Goal: Information Seeking & Learning: Learn about a topic

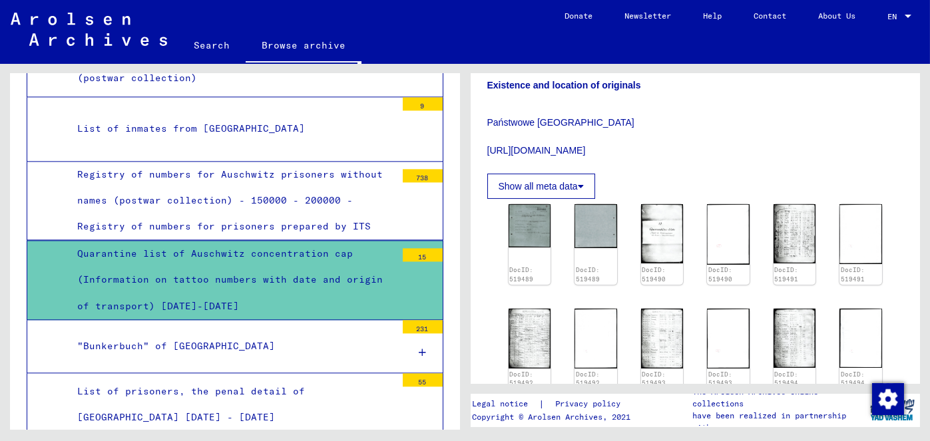
scroll to position [599, 0]
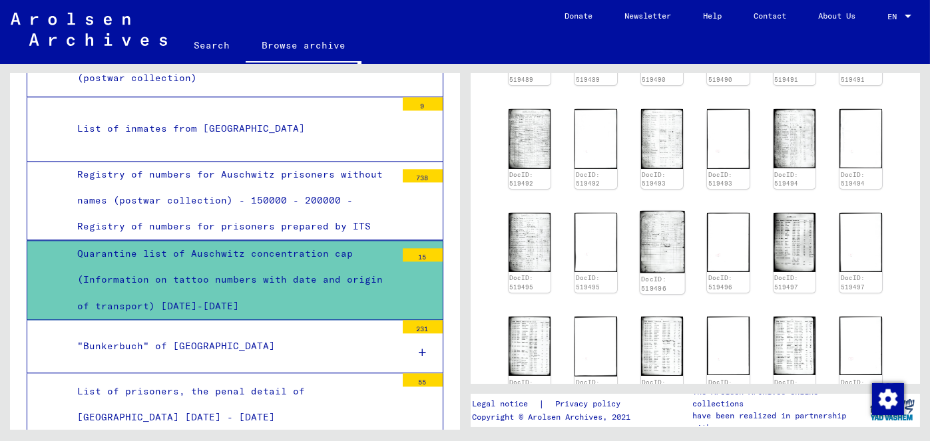
click at [659, 248] on img at bounding box center [662, 242] width 45 height 63
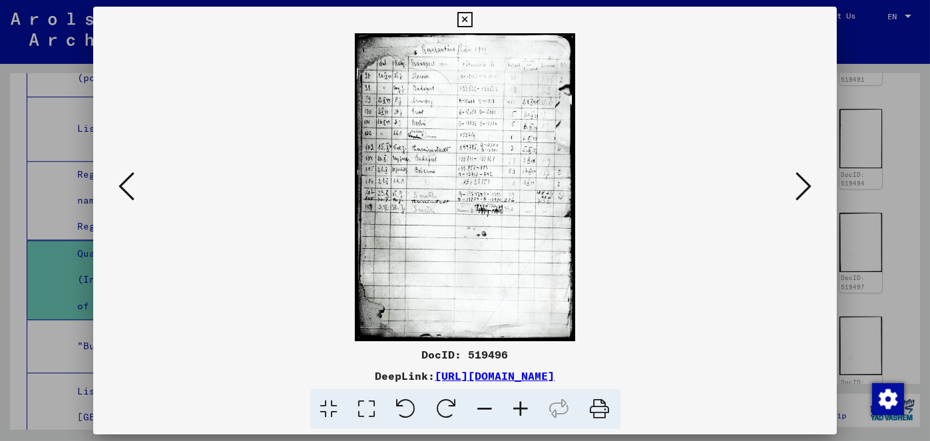
click at [469, 15] on icon at bounding box center [464, 20] width 15 height 16
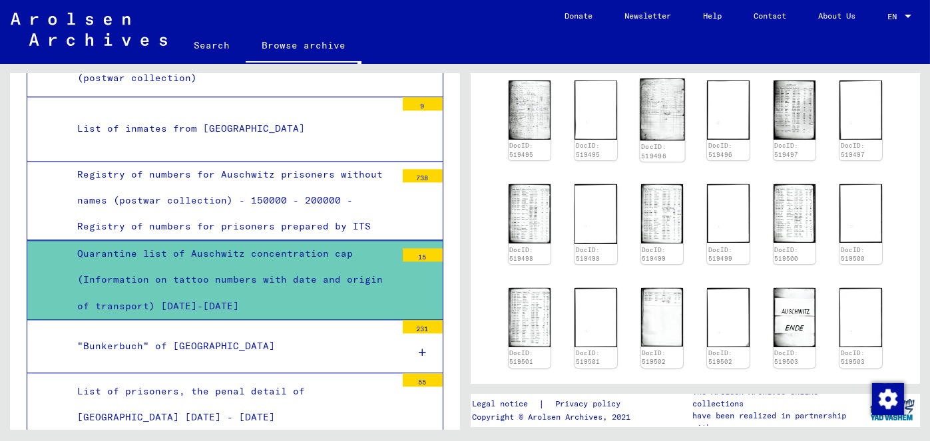
scroll to position [732, 0]
click at [667, 216] on img at bounding box center [662, 213] width 45 height 63
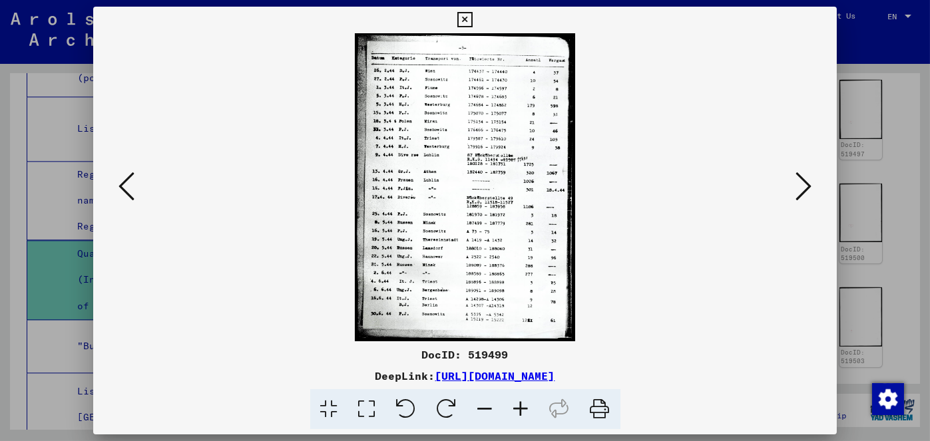
click at [795, 180] on icon at bounding box center [803, 186] width 16 height 32
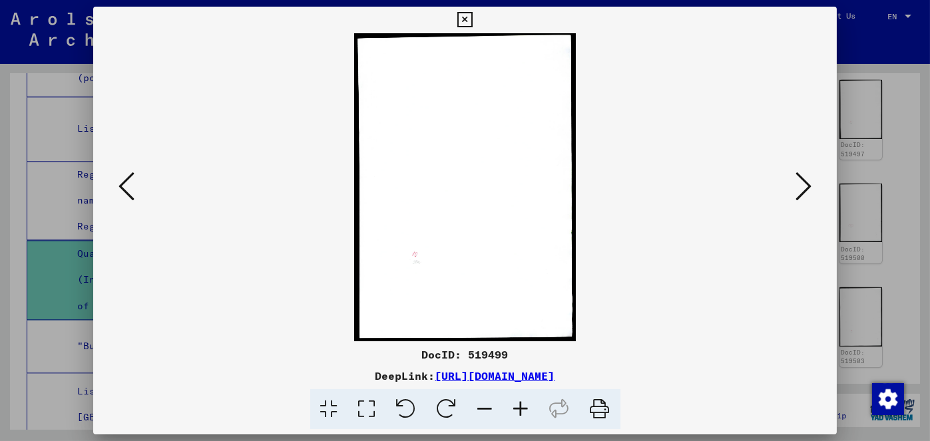
click at [791, 182] on div at bounding box center [465, 187] width 744 height 308
click at [791, 182] on img at bounding box center [465, 187] width 654 height 308
click at [806, 192] on icon at bounding box center [803, 186] width 16 height 32
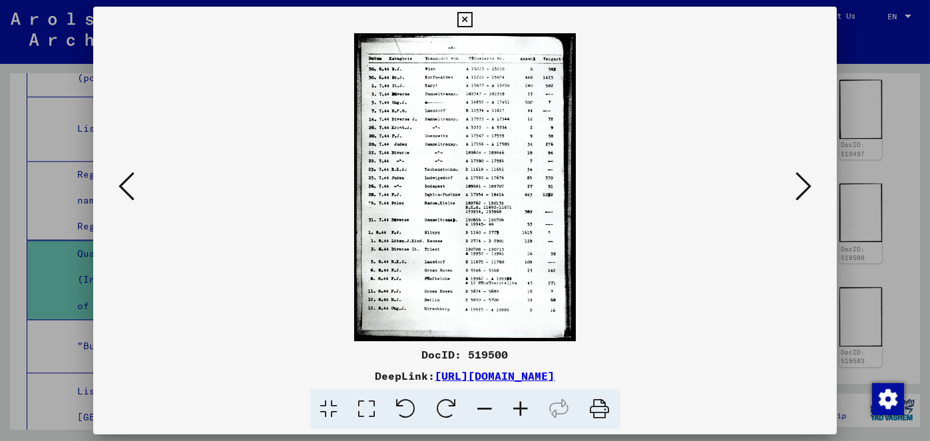
click at [800, 194] on icon at bounding box center [803, 186] width 16 height 32
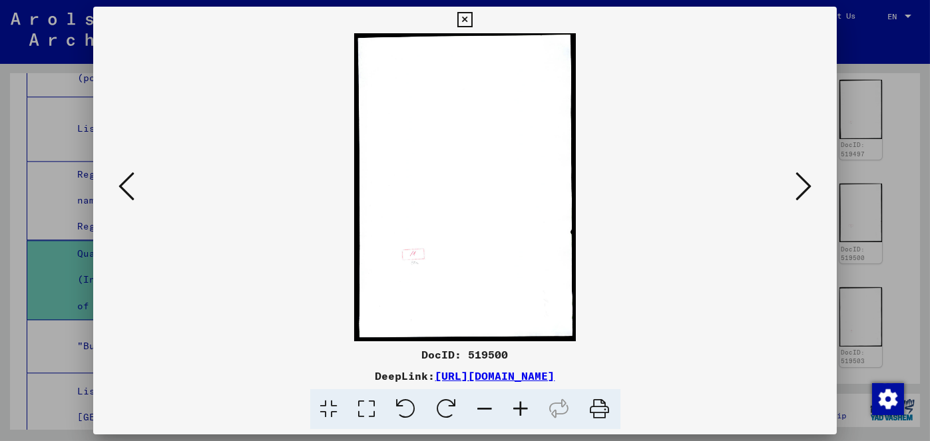
click at [459, 21] on icon at bounding box center [464, 20] width 15 height 16
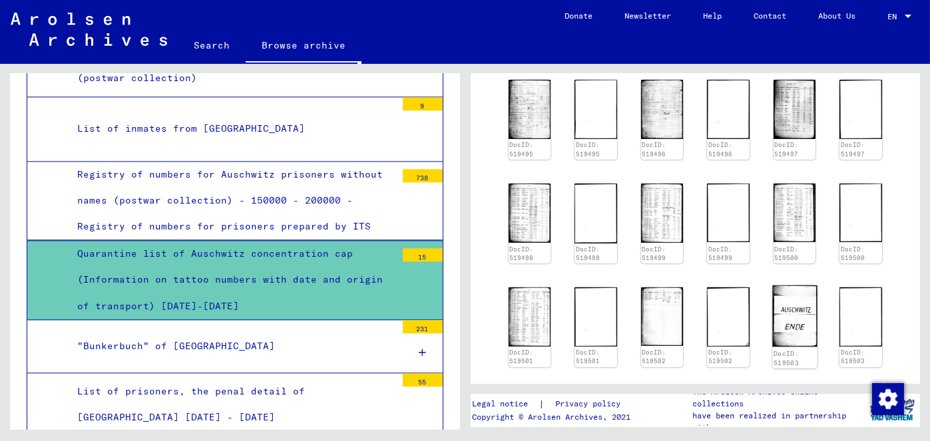
click at [775, 319] on img at bounding box center [794, 317] width 45 height 62
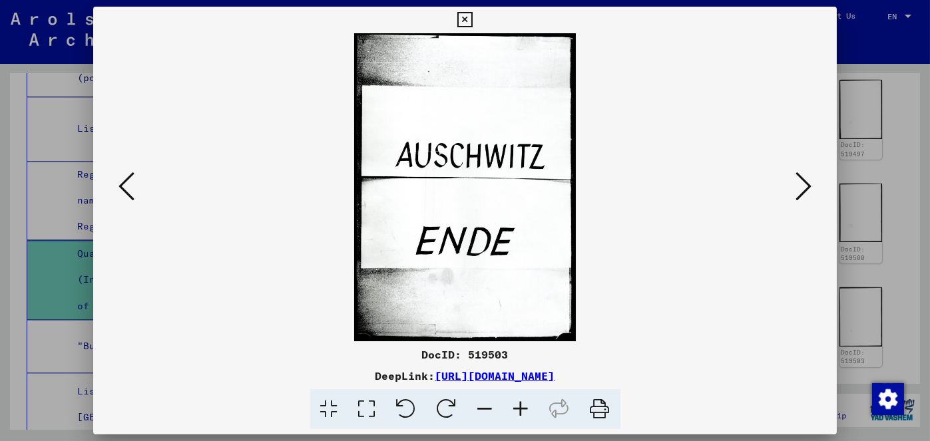
click at [466, 22] on icon at bounding box center [464, 20] width 15 height 16
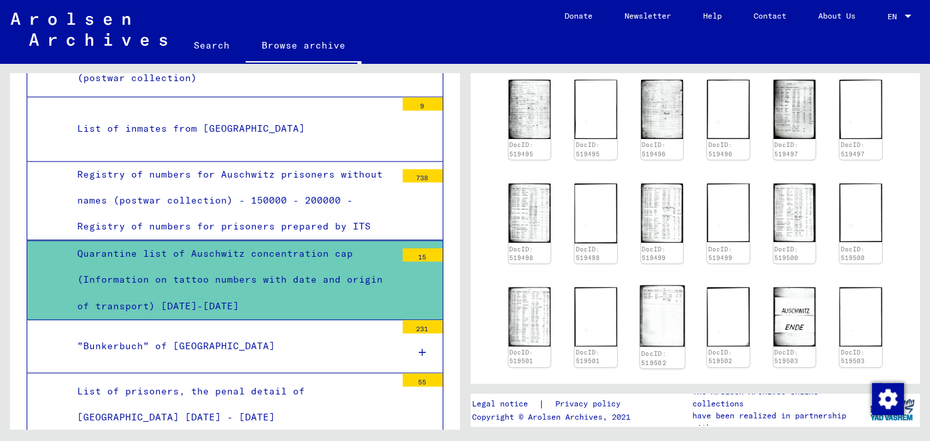
click at [671, 337] on img at bounding box center [662, 316] width 45 height 61
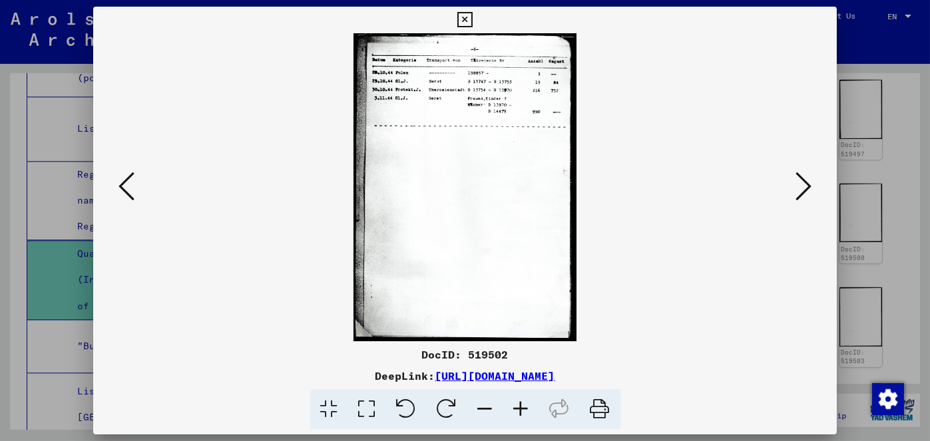
click at [469, 17] on icon at bounding box center [464, 20] width 15 height 16
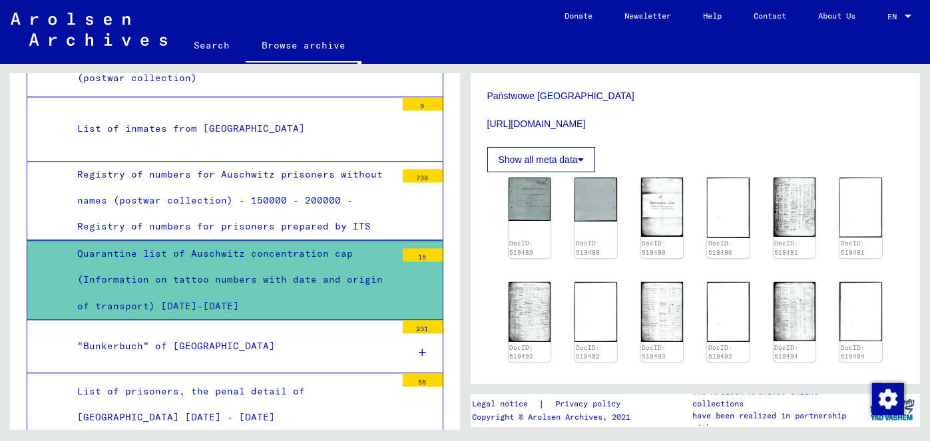
scroll to position [532, 0]
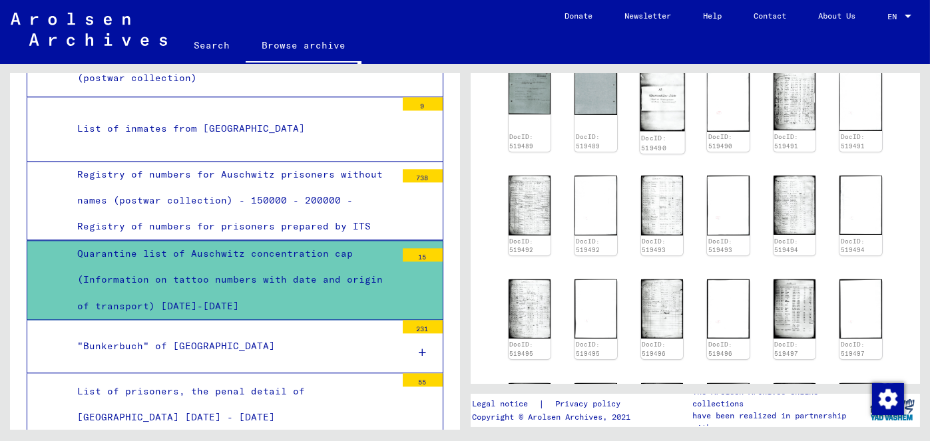
click at [648, 123] on img at bounding box center [662, 100] width 45 height 62
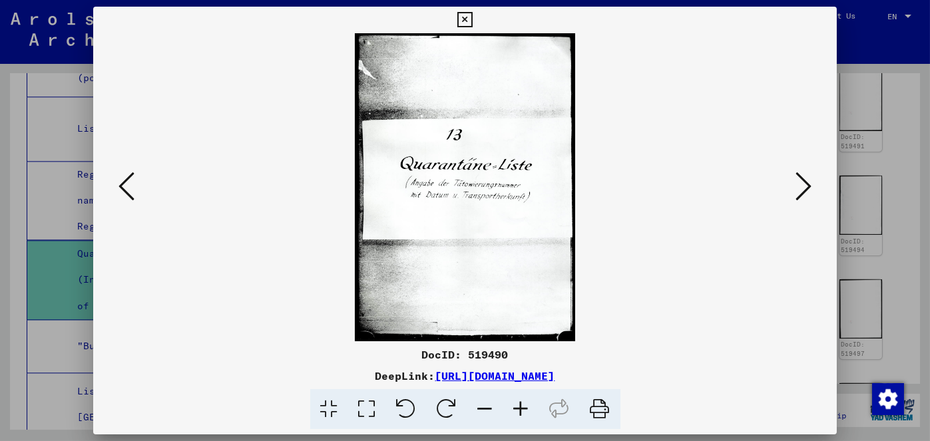
click at [466, 18] on icon at bounding box center [464, 20] width 15 height 16
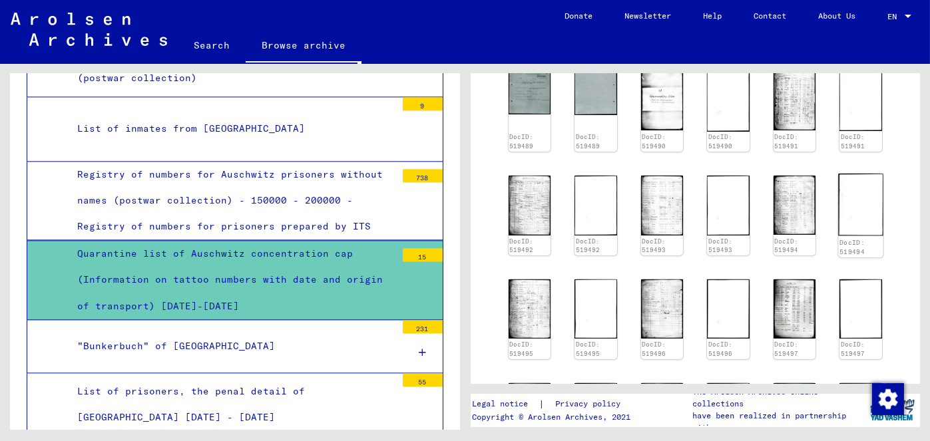
click at [852, 228] on img at bounding box center [861, 205] width 45 height 62
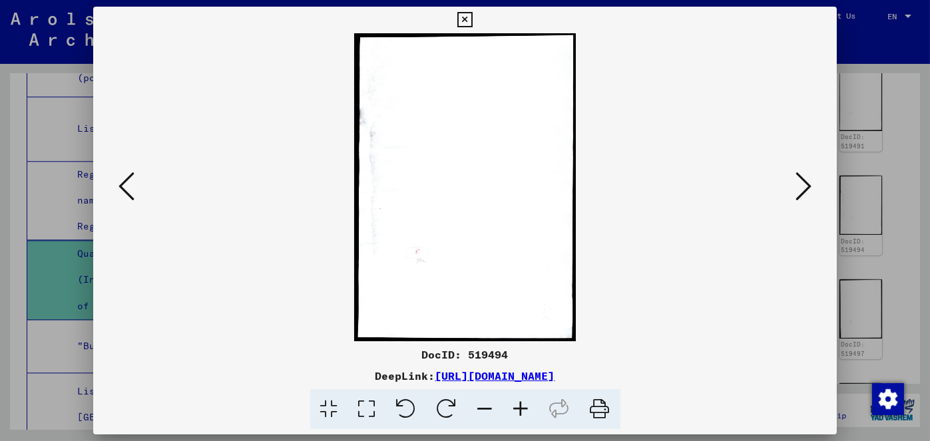
click at [460, 382] on link "[URL][DOMAIN_NAME]" at bounding box center [495, 375] width 120 height 13
